Goal: Find specific page/section: Find specific page/section

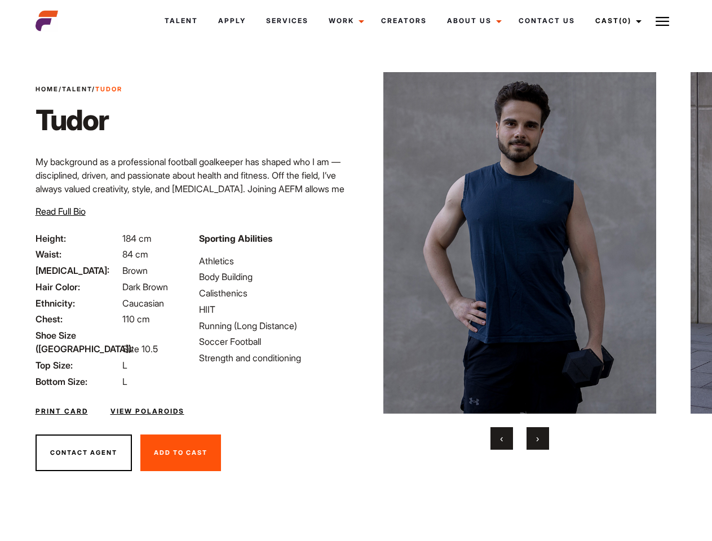
click at [615, 21] on link "Cast (0)" at bounding box center [616, 21] width 63 height 30
click at [662, 21] on img at bounding box center [662, 22] width 14 height 14
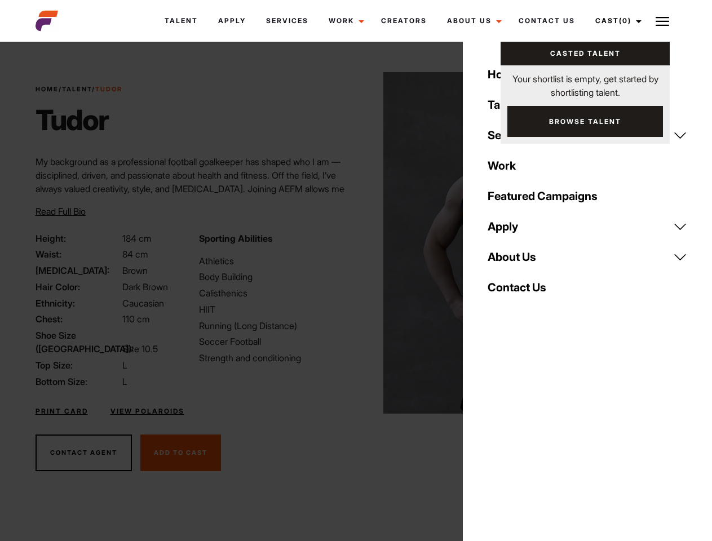
click at [519, 261] on img at bounding box center [519, 243] width 273 height 342
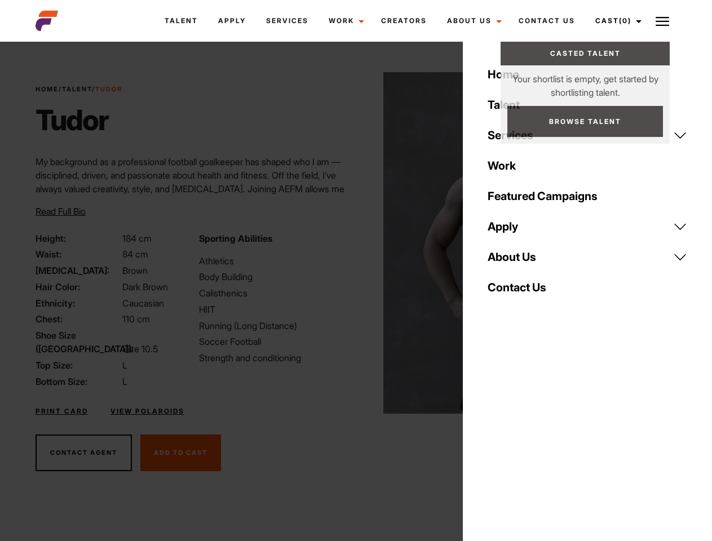
click at [356, 243] on div "Sporting Abilities Athletics Body Building Calisthenics HIIT Running (Long Dist…" at bounding box center [273, 310] width 163 height 157
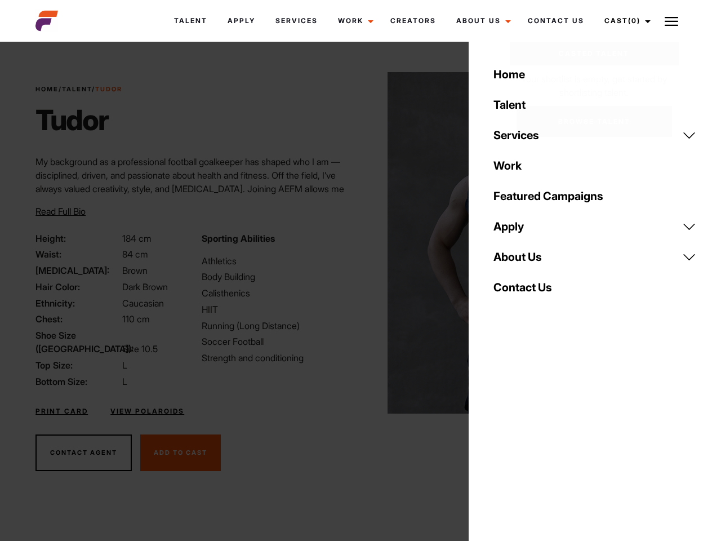
click at [502, 438] on div "Home Talent Services Talent Casting Photography Videography Creative Hair and M…" at bounding box center [595, 270] width 252 height 541
click at [538, 438] on div "Home Talent Services Talent Casting Photography Videography Creative Hair and M…" at bounding box center [595, 270] width 252 height 541
